Goal: Task Accomplishment & Management: Manage account settings

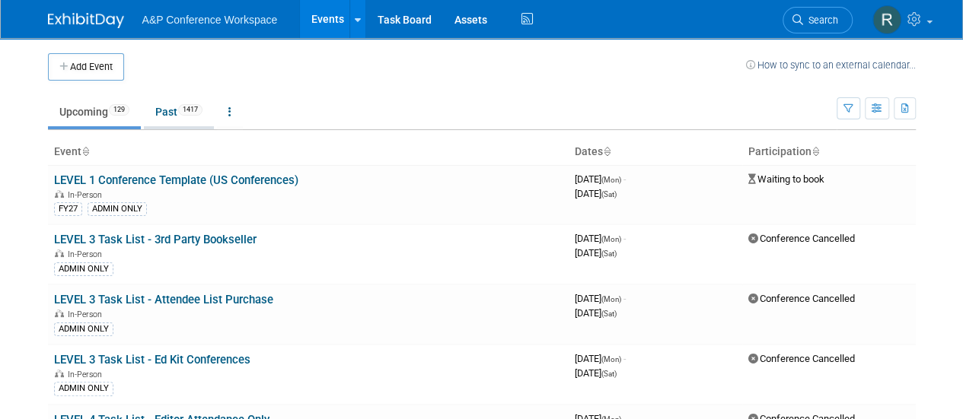
click at [164, 113] on link "Past 1417" at bounding box center [179, 111] width 70 height 29
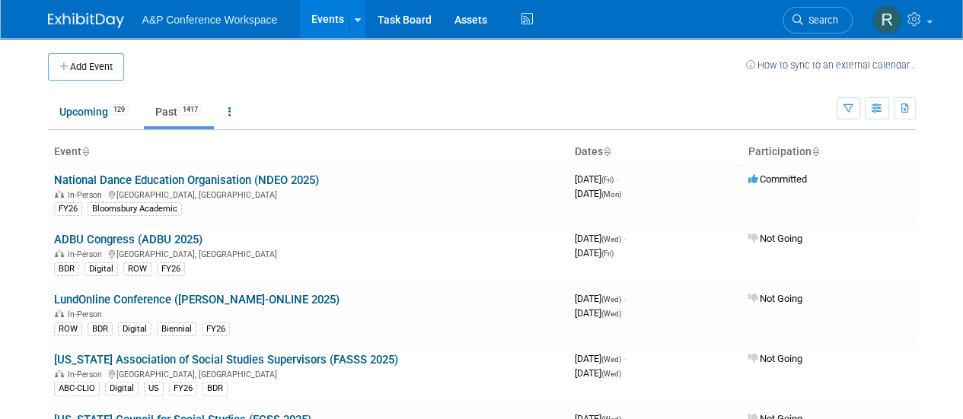
scroll to position [1868, 0]
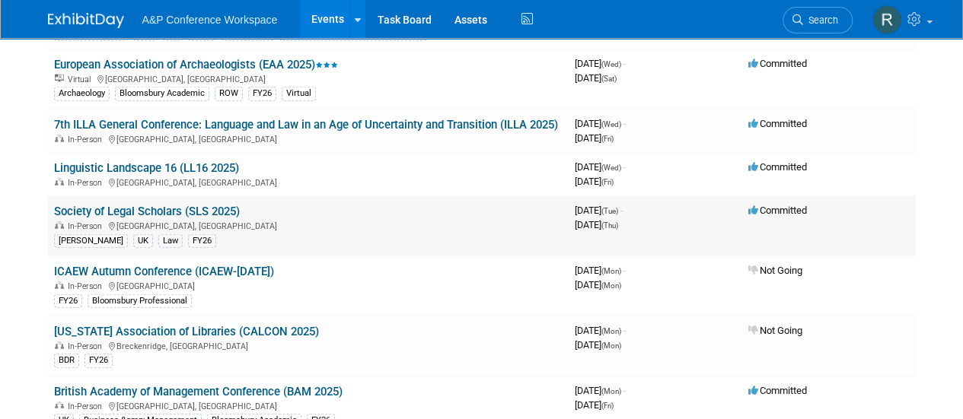
click at [208, 208] on link "Society of Legal Scholars (SLS 2025)" at bounding box center [147, 212] width 186 height 14
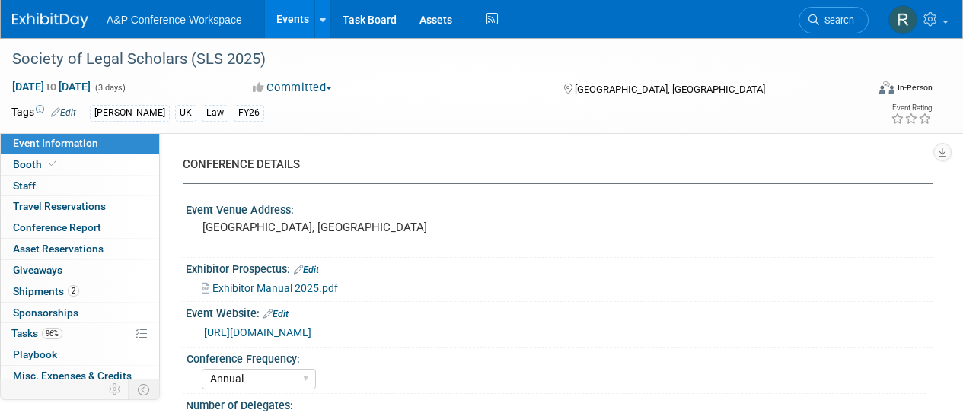
select select "Annual"
select select "Level 2"
select select "In-Person Booth"
select select "Law"
select select "Hart Publishing"
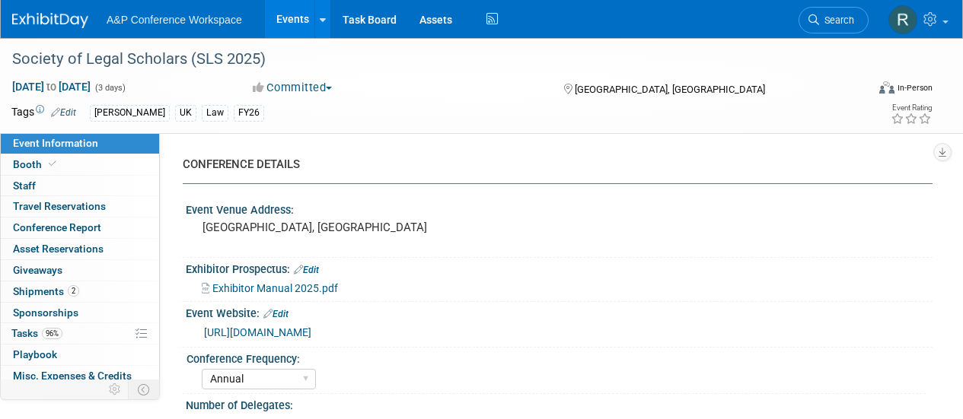
select select "Matt Hambridge"
select select "Ros Jubber"
select select "Networking/Commissioning"
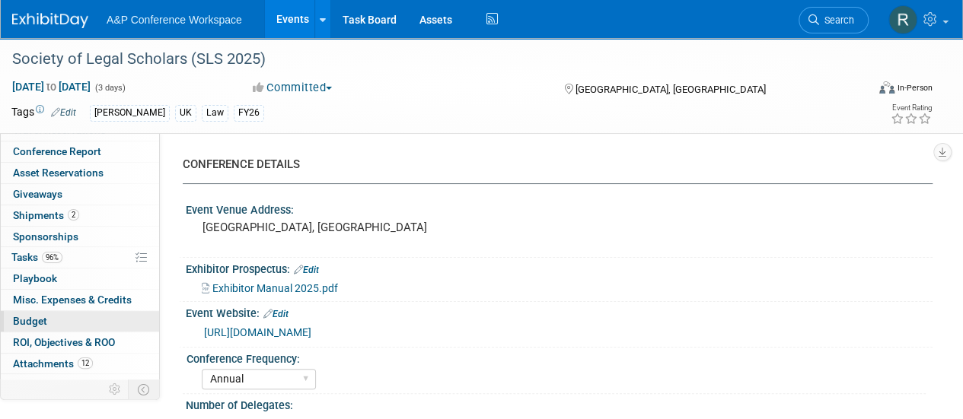
scroll to position [88, 0]
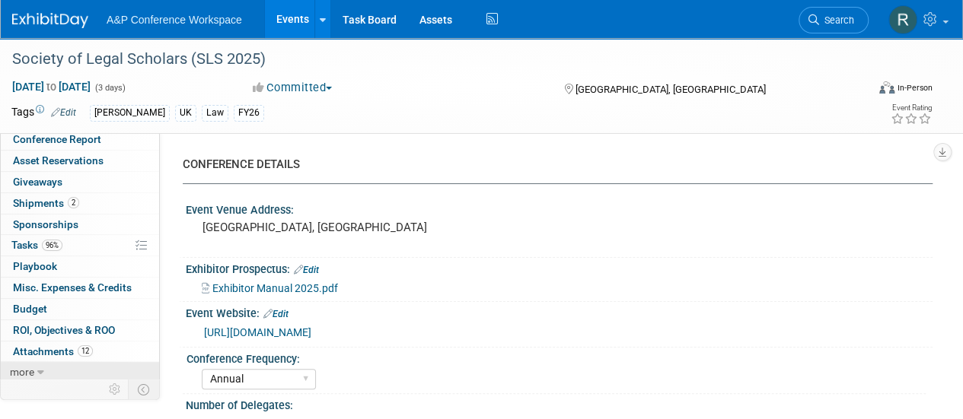
click at [24, 366] on span "more" at bounding box center [22, 372] width 24 height 12
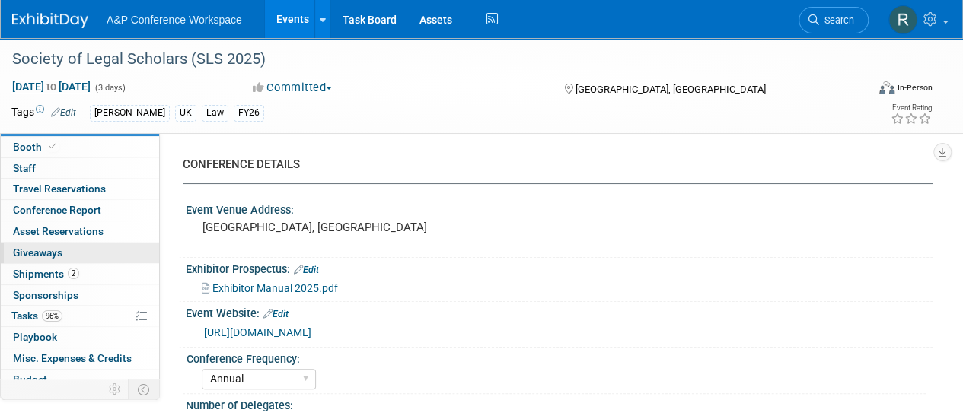
scroll to position [0, 0]
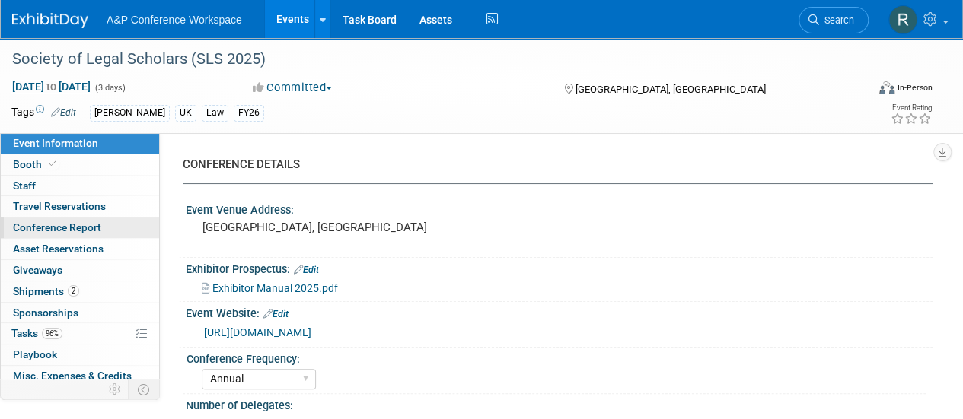
click at [87, 225] on span "Conference Report" at bounding box center [57, 228] width 88 height 12
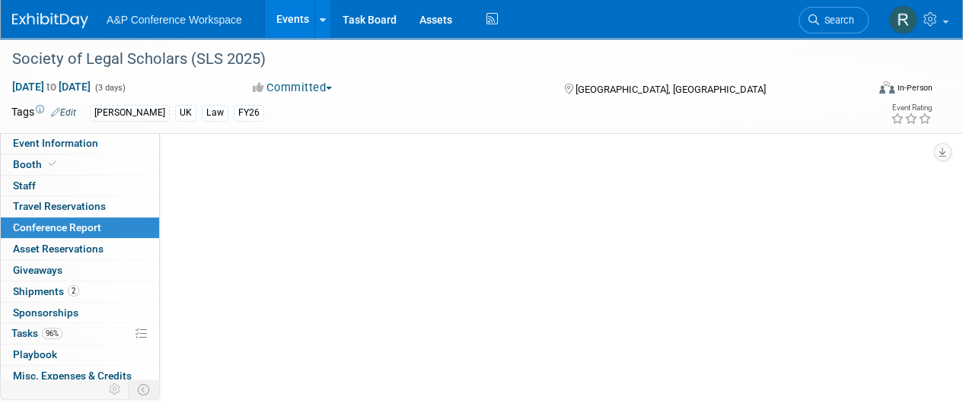
select select "NO"
select select "YES"
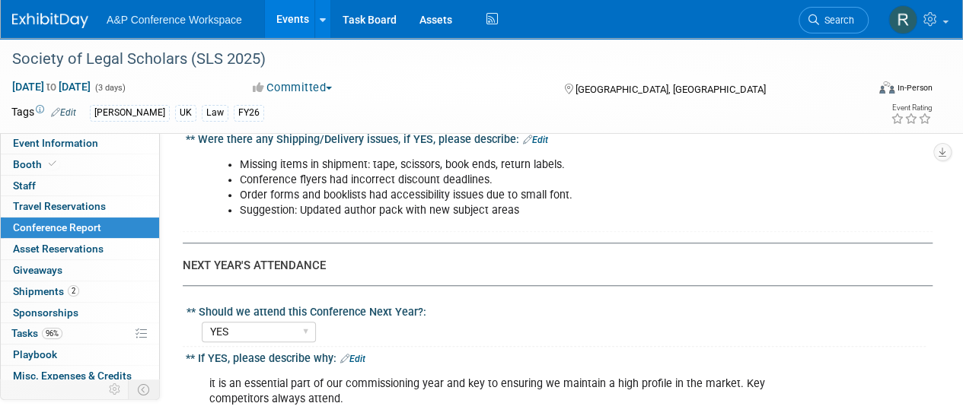
scroll to position [3409, 0]
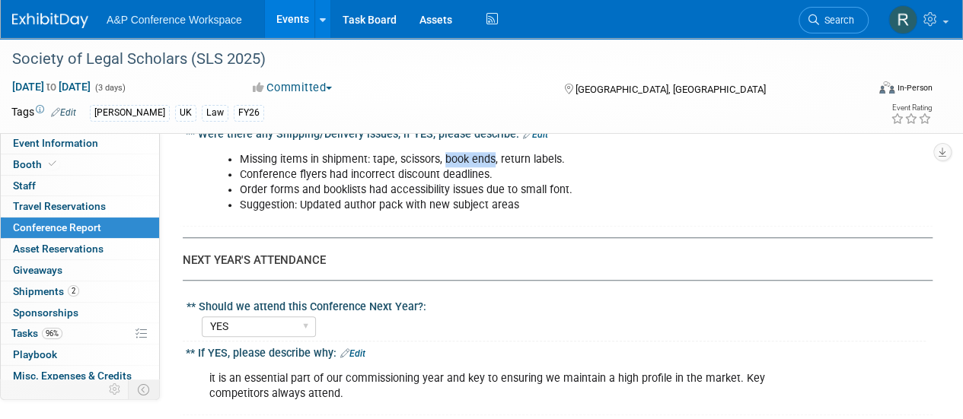
drag, startPoint x: 445, startPoint y: 146, endPoint x: 493, endPoint y: 151, distance: 47.5
click at [493, 152] on li "Missing items in shipment: tape, scissors, book ends, return labels." at bounding box center [508, 159] width 536 height 15
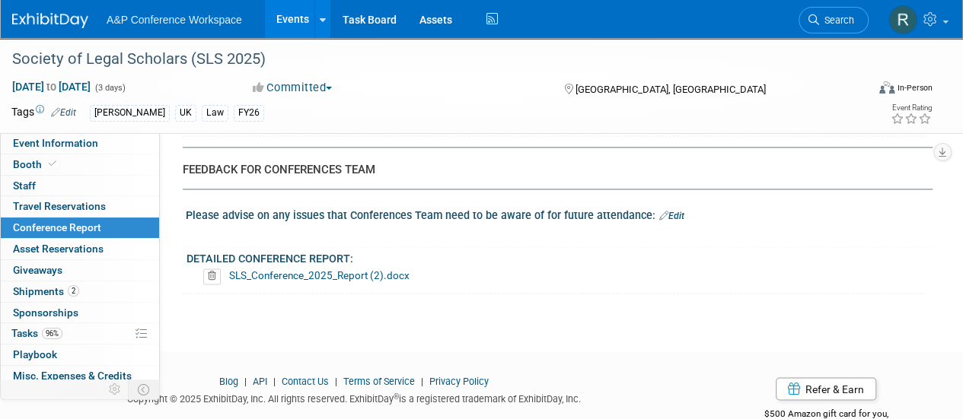
scroll to position [3983, 0]
